Goal: Navigation & Orientation: Find specific page/section

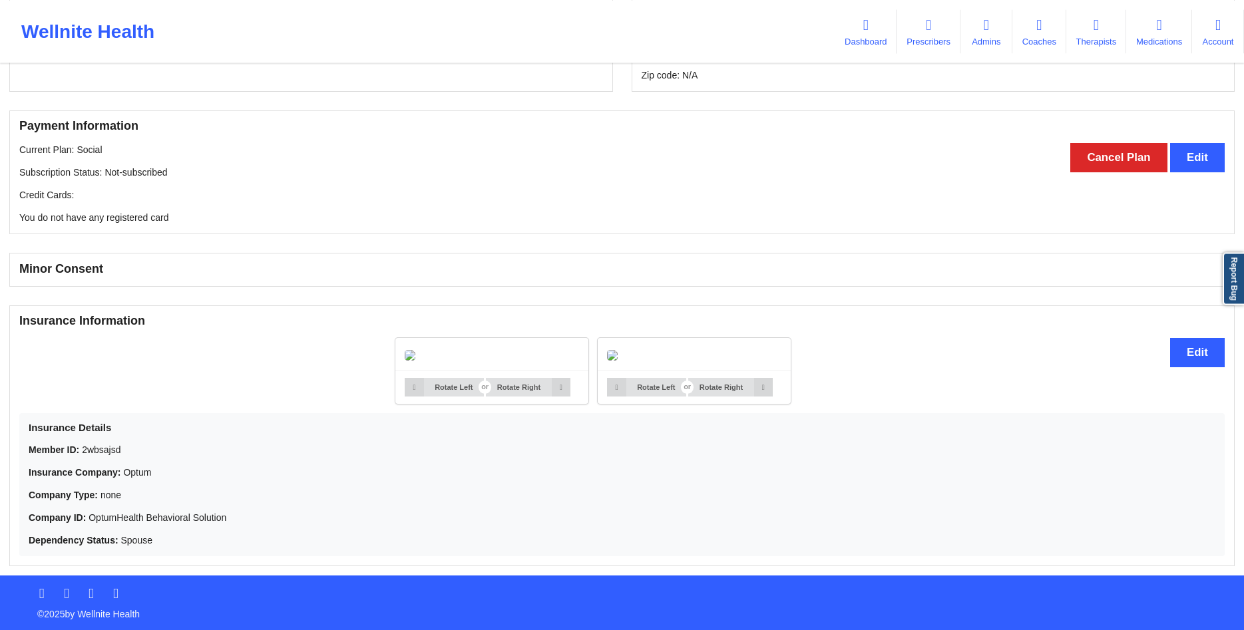
scroll to position [832, 0]
click at [1173, 338] on button "Edit" at bounding box center [1197, 352] width 55 height 29
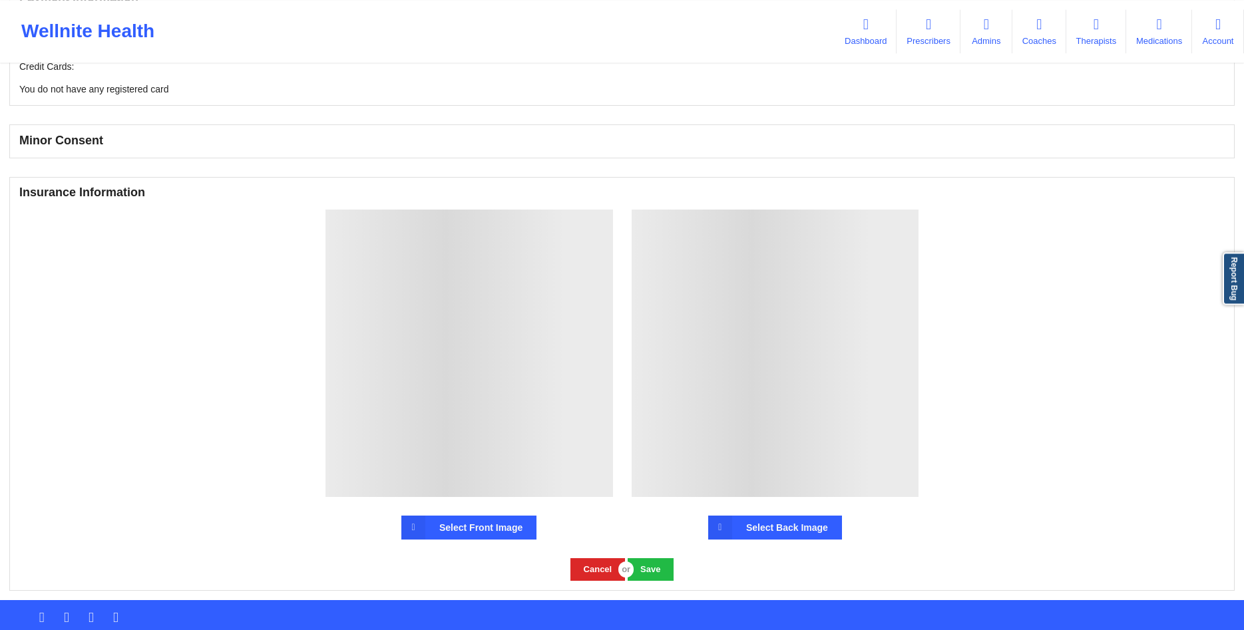
scroll to position [824, 0]
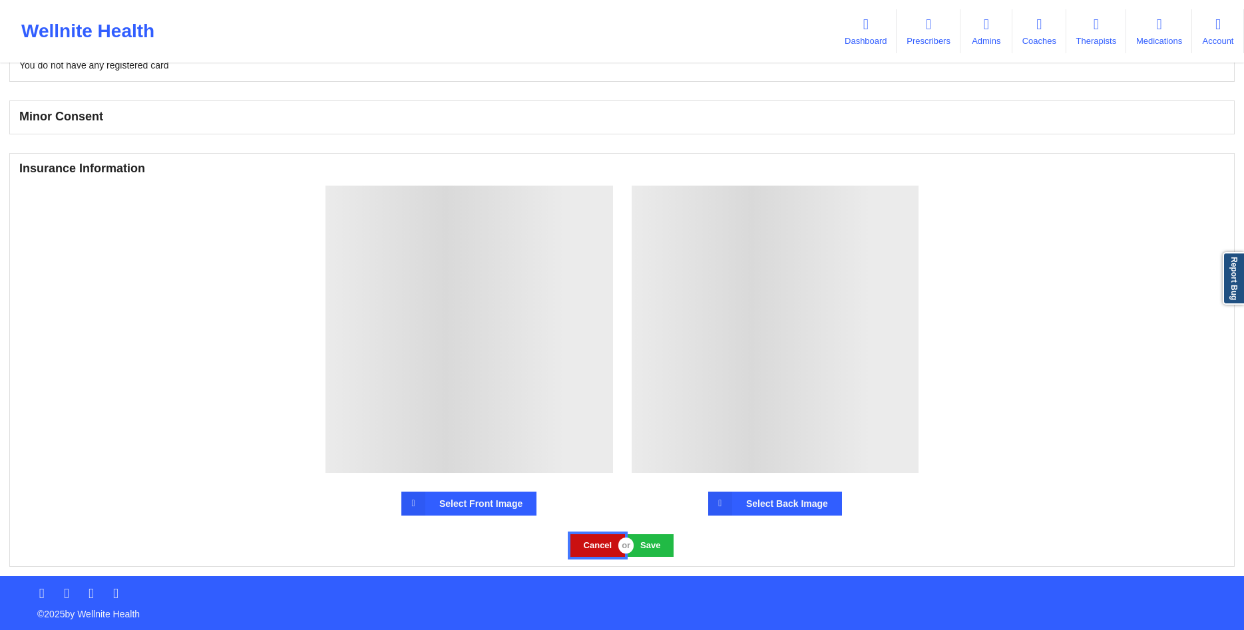
click at [586, 549] on button "Cancel" at bounding box center [597, 545] width 55 height 22
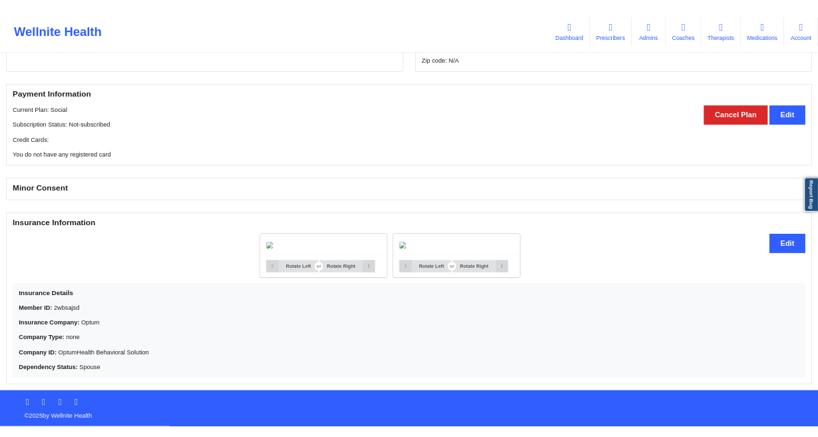
scroll to position [832, 0]
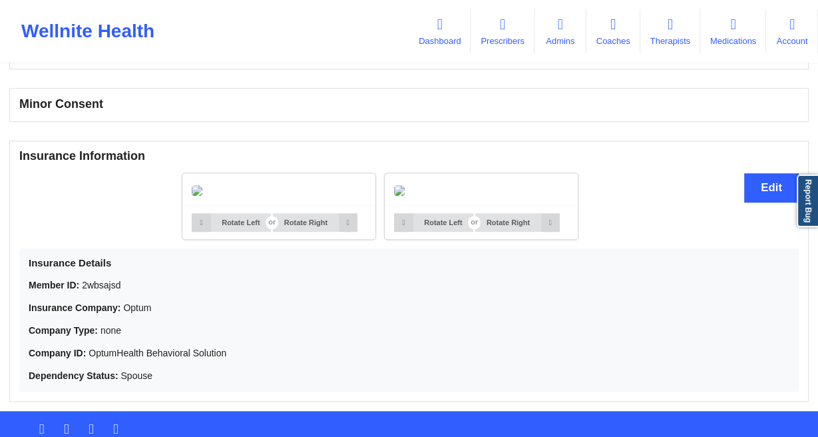
click at [700, 39] on link "Therapists" at bounding box center [670, 31] width 60 height 44
